Goal: Task Accomplishment & Management: Use online tool/utility

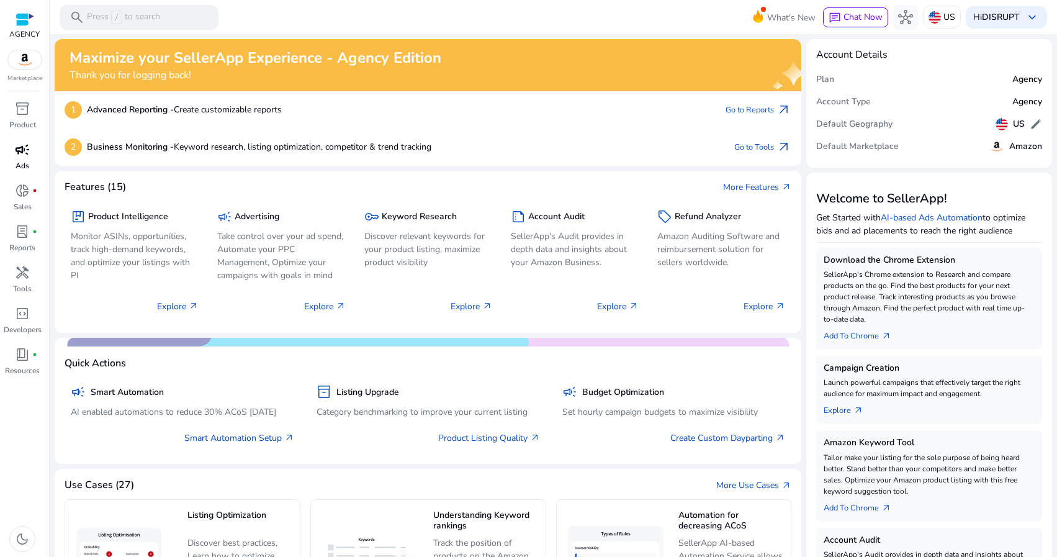
click at [29, 155] on span "campaign" at bounding box center [22, 149] width 15 height 15
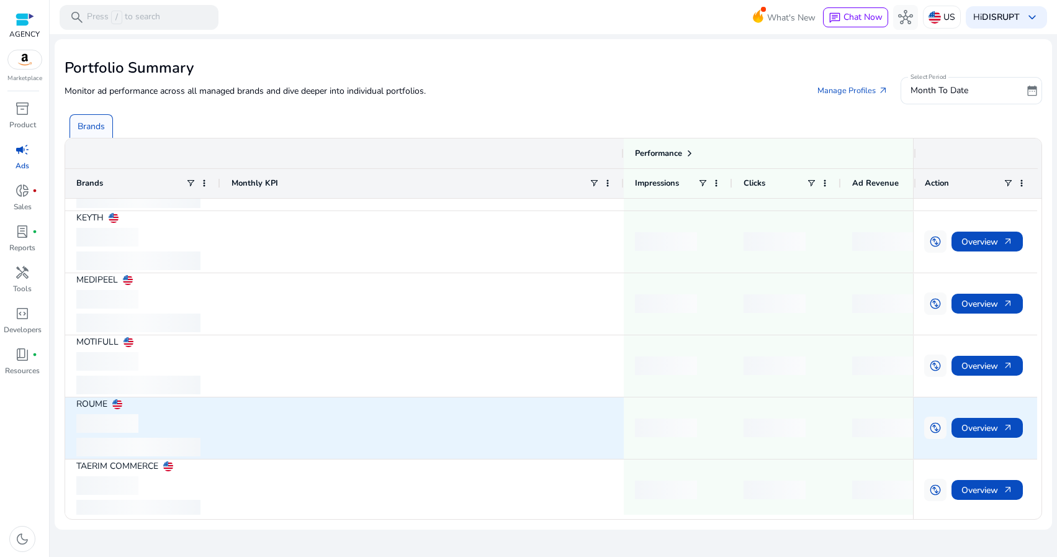
scroll to position [553, 0]
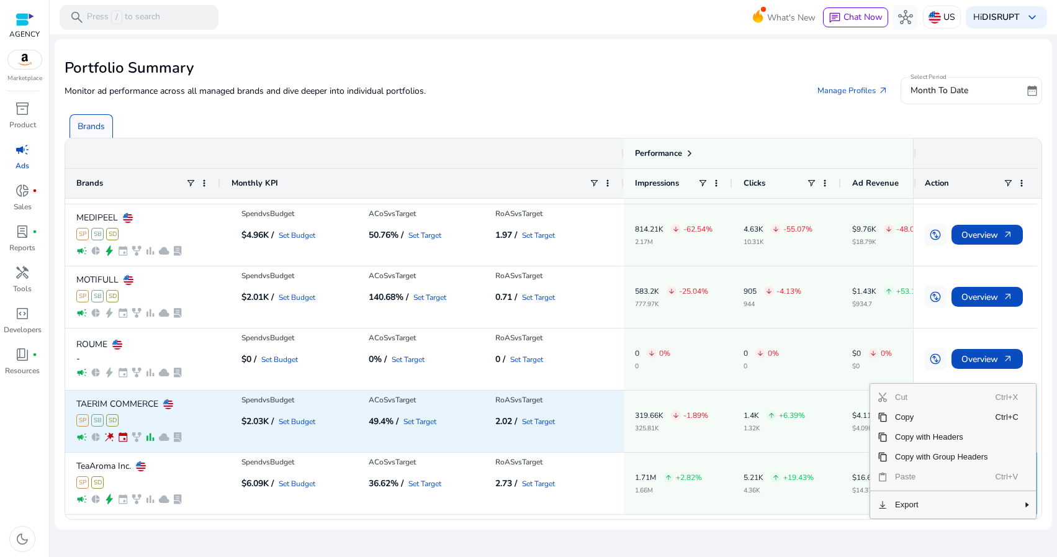
click at [756, 434] on div "1.4K arrow_upward +6.39% 1.32K" at bounding box center [787, 421] width 86 height 60
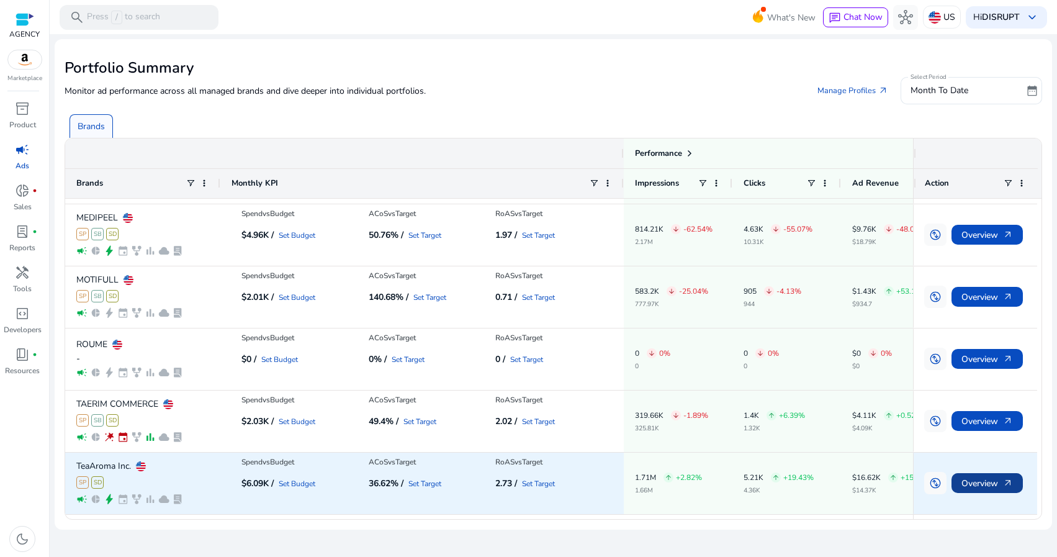
click at [967, 481] on span "Overview arrow_outward" at bounding box center [988, 483] width 52 height 25
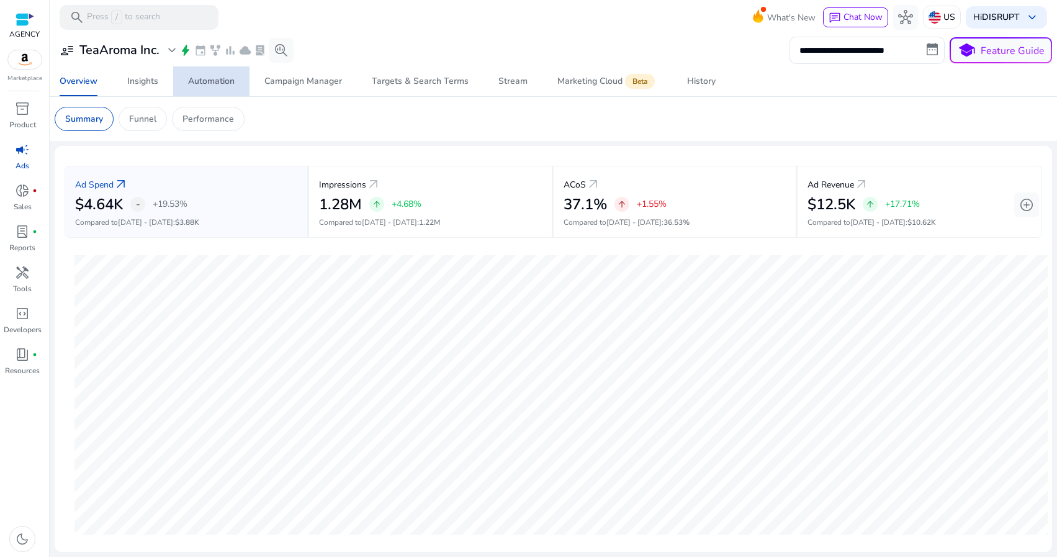
click at [228, 77] on div "Automation" at bounding box center [211, 81] width 47 height 9
